Goal: Task Accomplishment & Management: Manage account settings

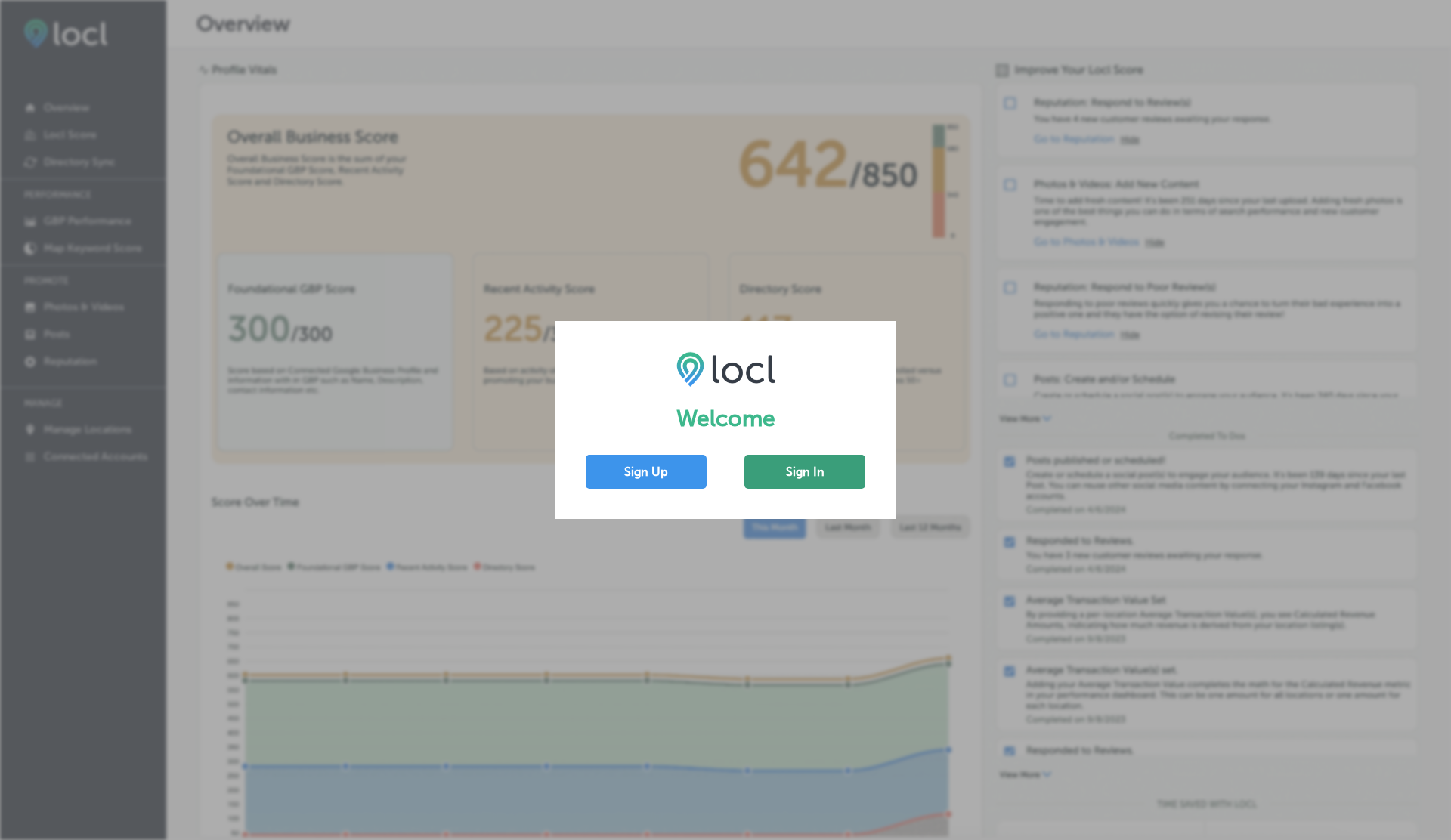
click at [800, 466] on button "Sign In" at bounding box center [804, 472] width 121 height 34
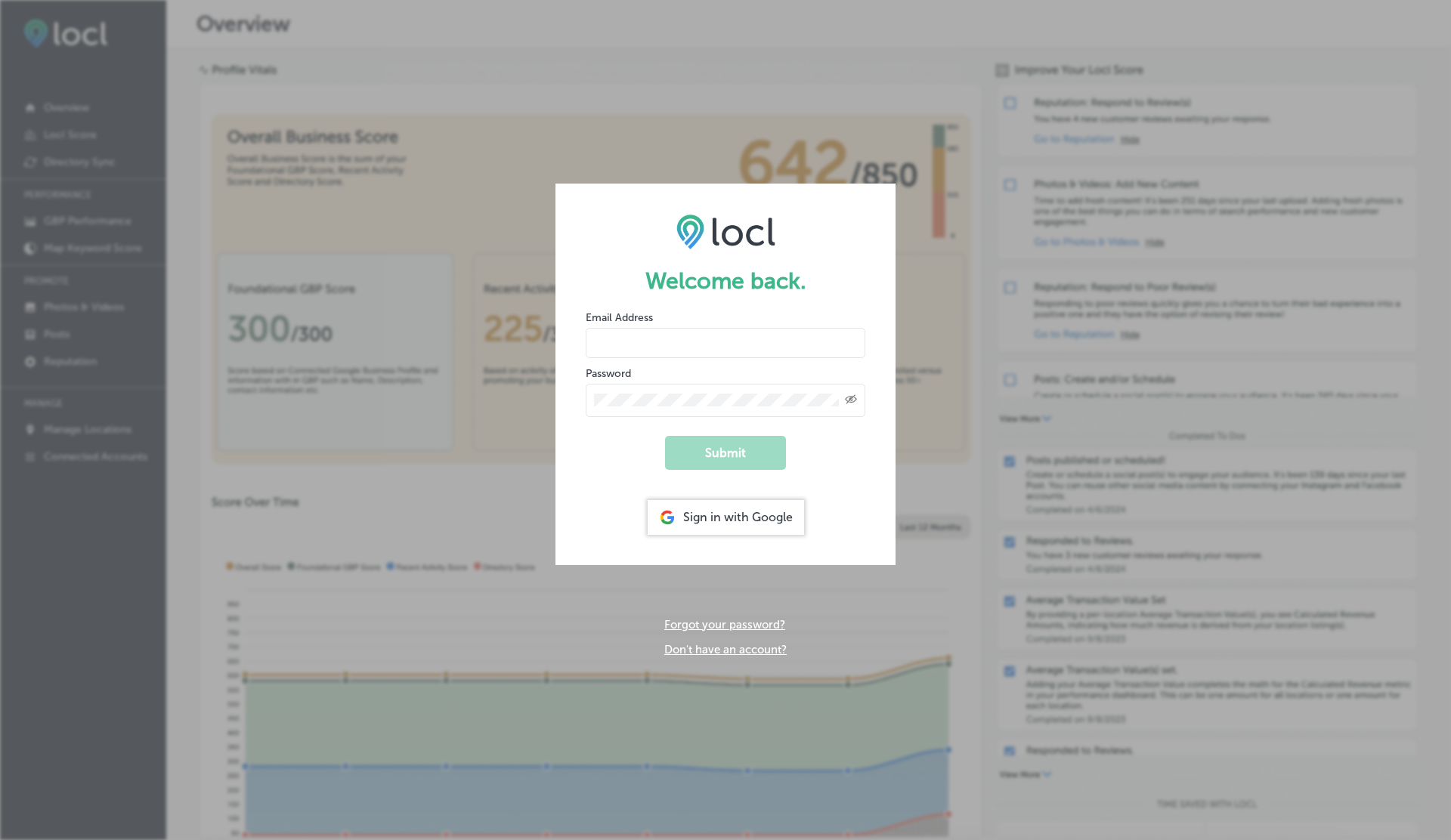
click at [619, 344] on input "email" at bounding box center [726, 343] width 280 height 30
type input "[EMAIL_ADDRESS][DOMAIN_NAME]"
click at [664, 436] on button "Submit" at bounding box center [725, 453] width 121 height 34
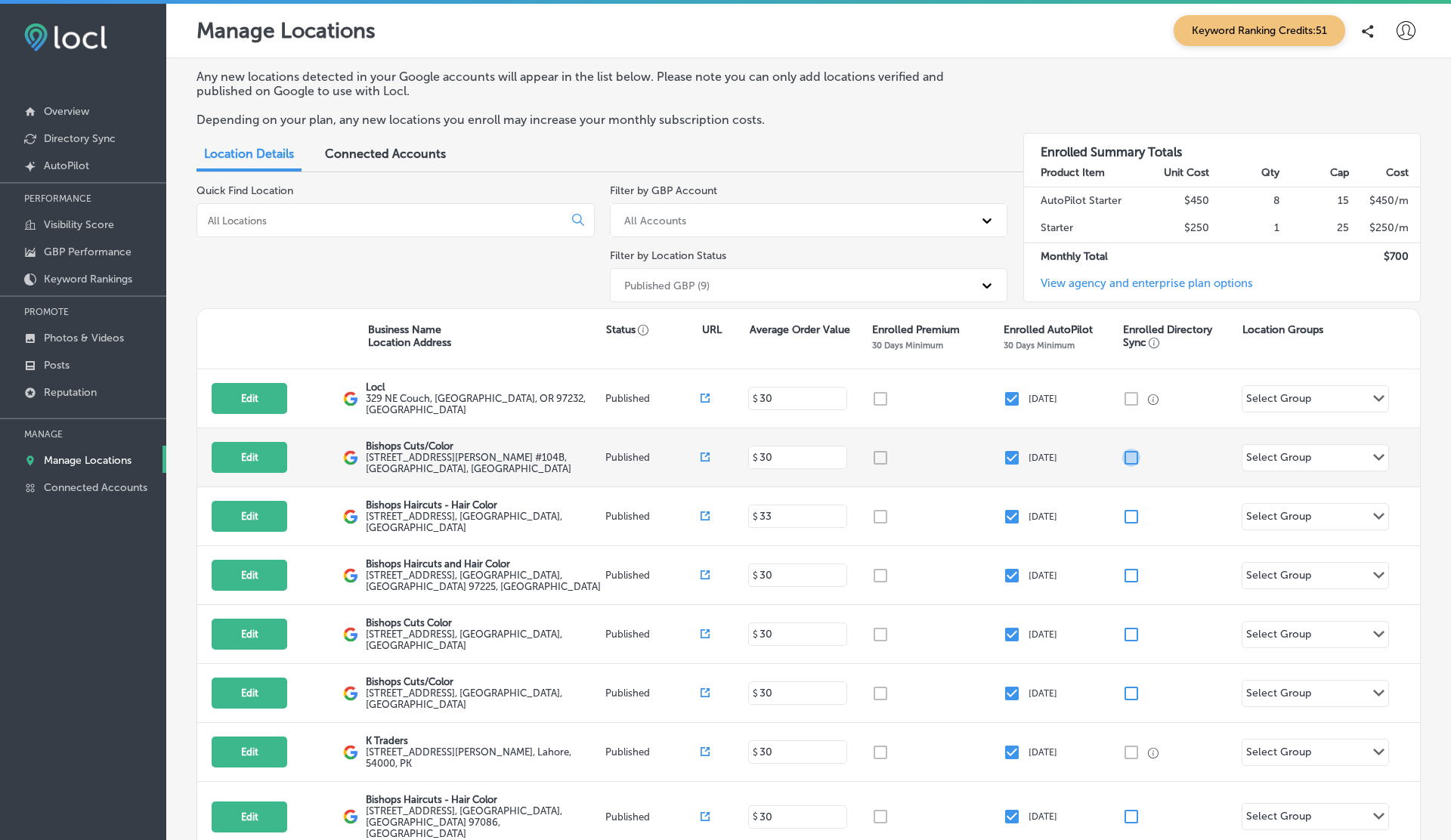
click at [1134, 450] on input "checkbox" at bounding box center [1131, 457] width 18 height 18
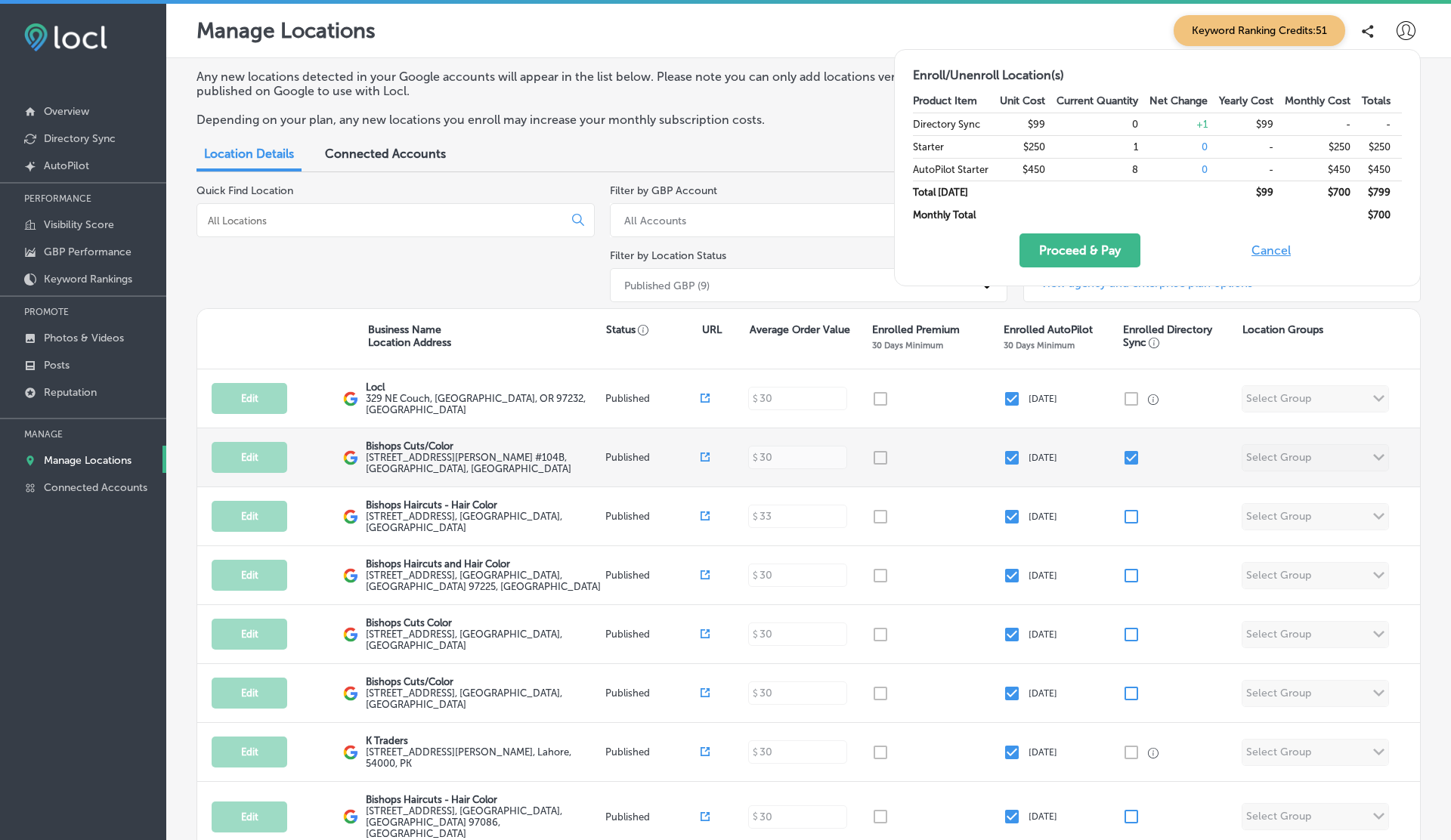
click at [1134, 450] on input "checkbox" at bounding box center [1131, 457] width 18 height 18
checkbox input "false"
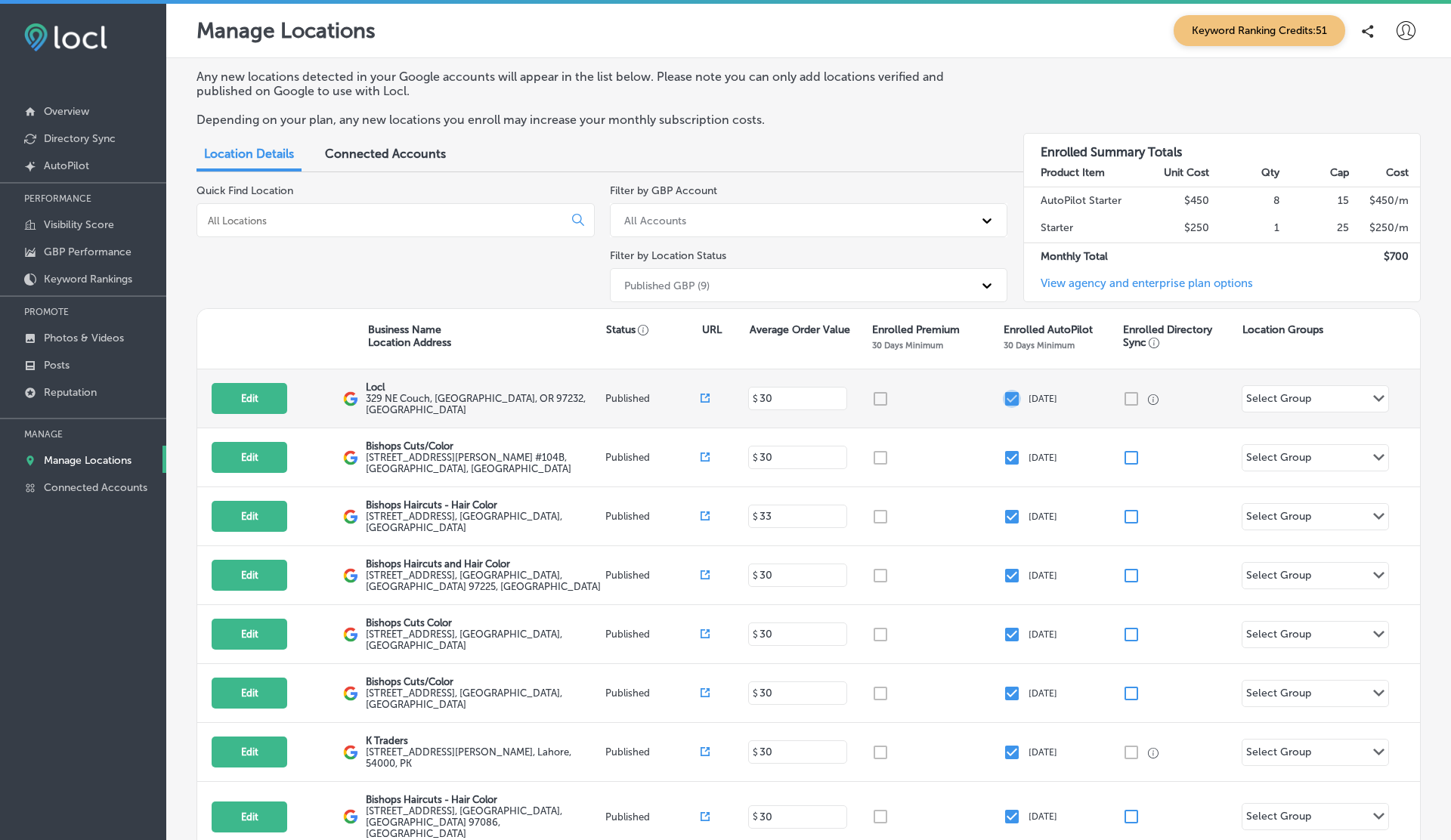
click at [1012, 397] on input "checkbox" at bounding box center [1011, 398] width 18 height 18
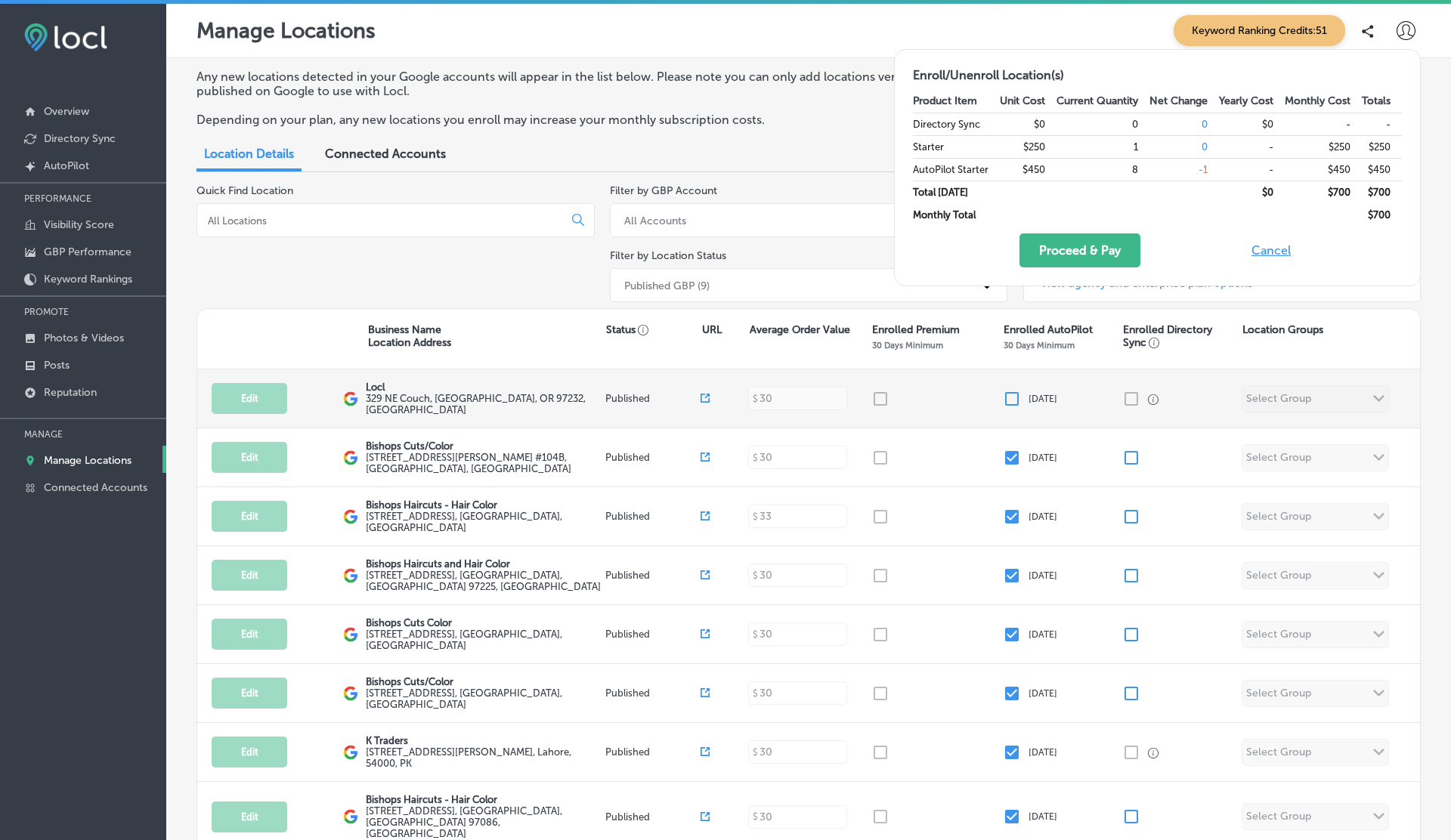
click at [1012, 397] on input "checkbox" at bounding box center [1011, 398] width 18 height 18
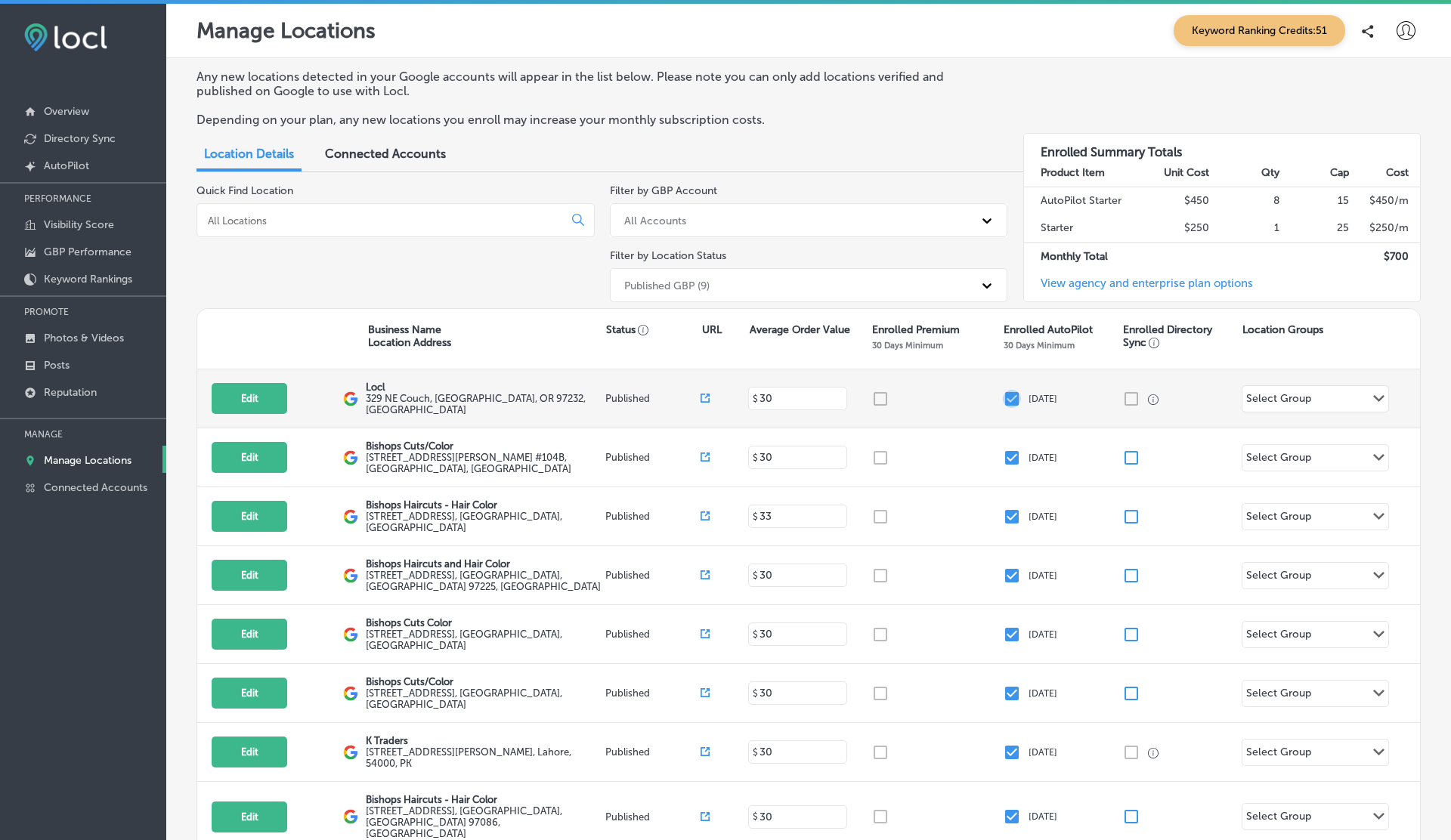
click at [1012, 397] on input "checkbox" at bounding box center [1011, 398] width 18 height 18
checkbox input "true"
